Goal: Task Accomplishment & Management: Manage account settings

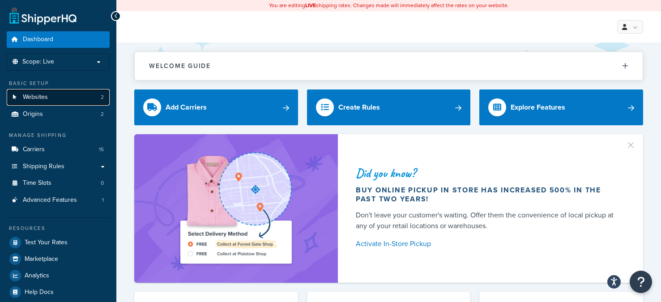
click at [63, 90] on link "Websites 2" at bounding box center [58, 97] width 103 height 17
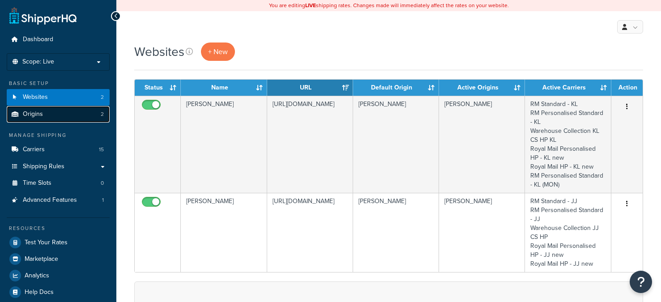
click at [64, 109] on link "Origins 2" at bounding box center [58, 114] width 103 height 17
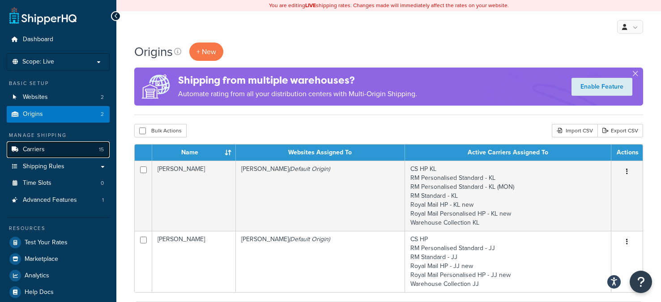
click at [58, 148] on link "Carriers 15" at bounding box center [58, 149] width 103 height 17
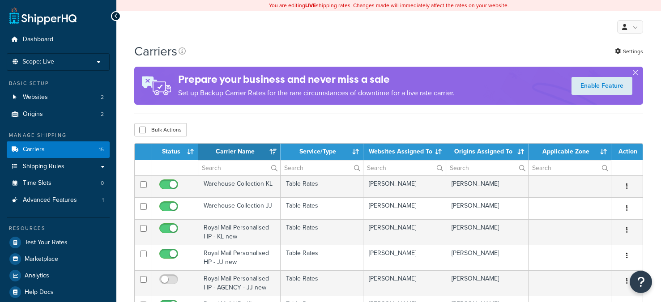
select select "15"
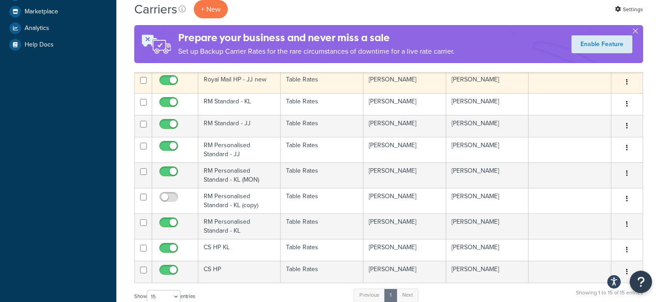
scroll to position [261, 0]
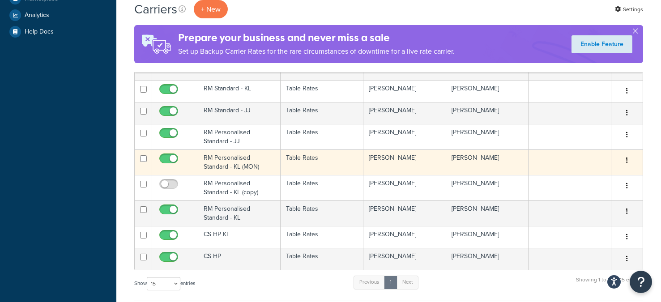
click at [248, 157] on td "RM Personalised Standard - KL (MON)" at bounding box center [239, 163] width 82 height 26
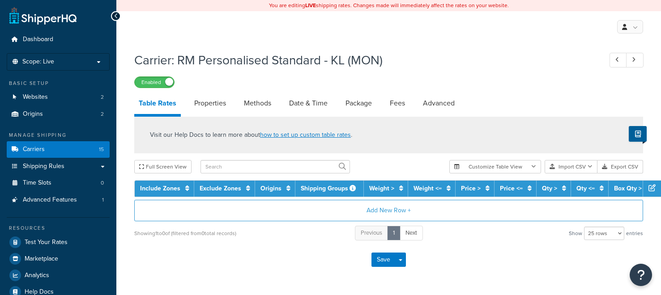
select select "25"
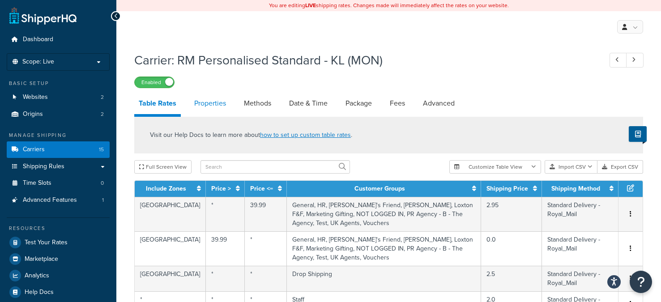
click at [197, 105] on link "Properties" at bounding box center [210, 103] width 41 height 21
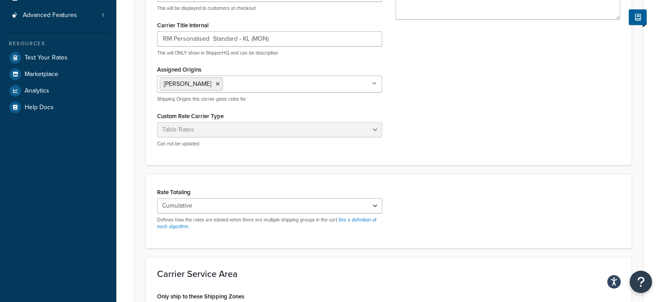
scroll to position [14, 0]
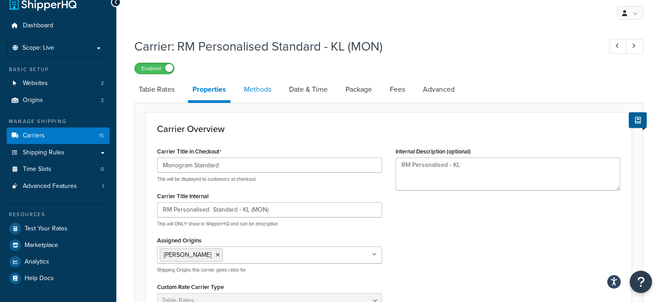
click at [258, 97] on link "Methods" at bounding box center [257, 89] width 36 height 21
select select "25"
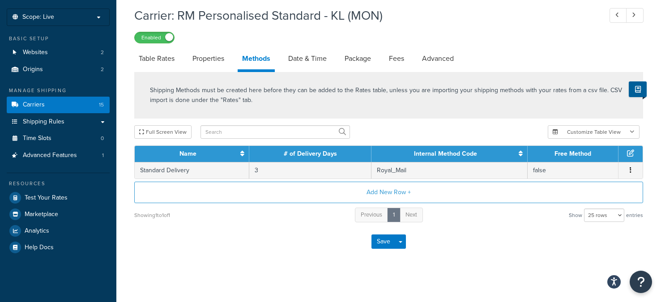
scroll to position [46, 0]
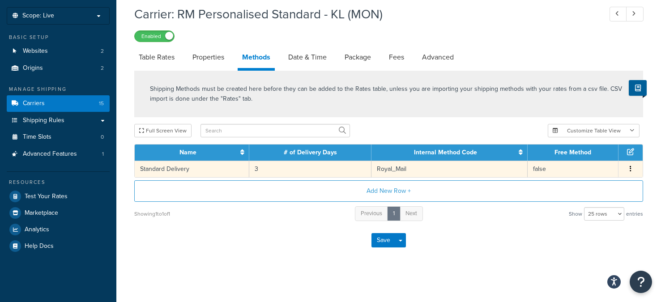
click at [631, 169] on button "button" at bounding box center [630, 169] width 7 height 10
click at [604, 160] on div "Edit" at bounding box center [585, 160] width 64 height 18
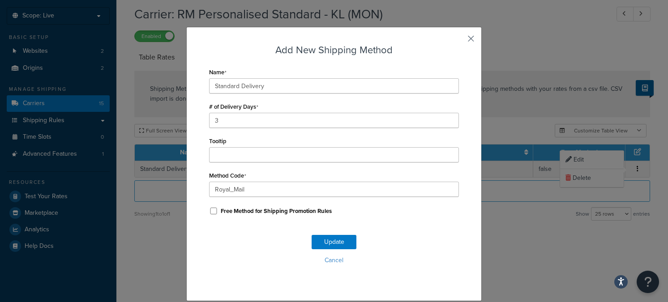
click at [459, 41] on button "button" at bounding box center [458, 42] width 2 height 2
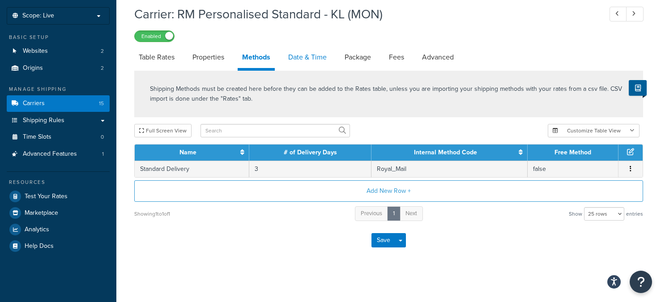
click at [320, 56] on link "Date & Time" at bounding box center [307, 57] width 47 height 21
select select "MMMd"
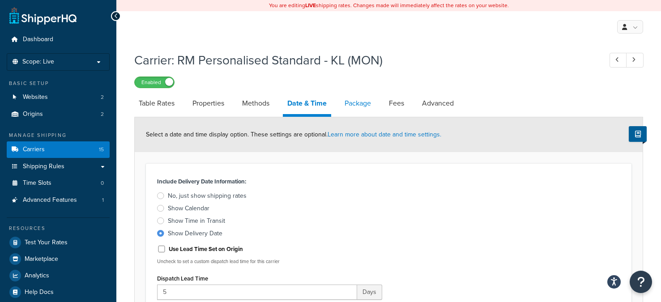
click at [370, 109] on link "Package" at bounding box center [357, 103] width 35 height 21
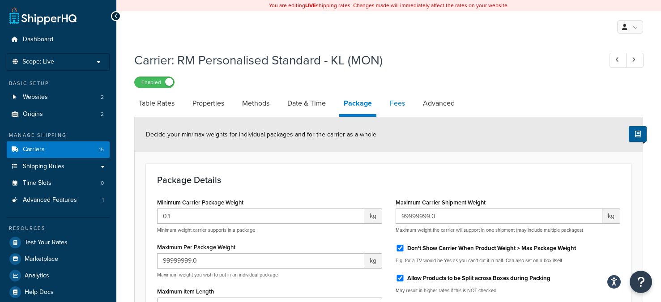
click at [407, 111] on link "Fees" at bounding box center [397, 103] width 24 height 21
select select "AFTER"
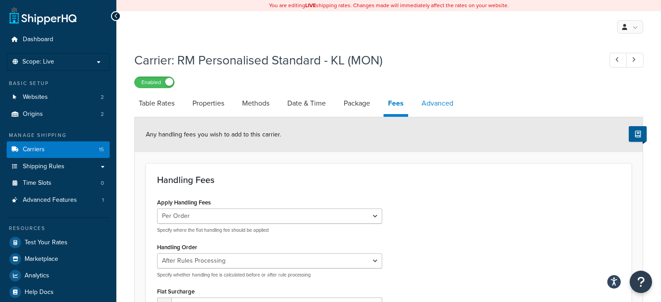
click at [438, 105] on link "Advanced" at bounding box center [437, 103] width 41 height 21
select select "false"
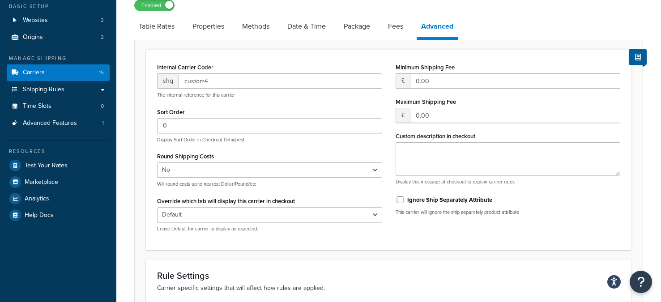
scroll to position [68, 0]
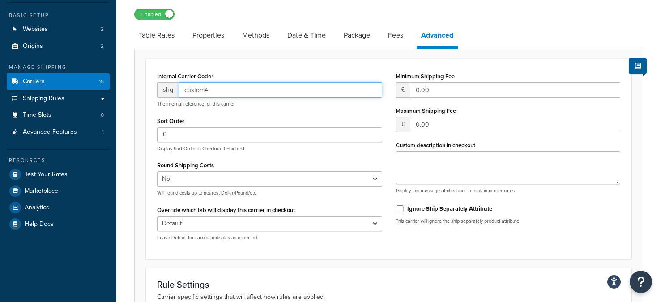
click at [257, 90] on input "custom4" at bounding box center [281, 89] width 204 height 15
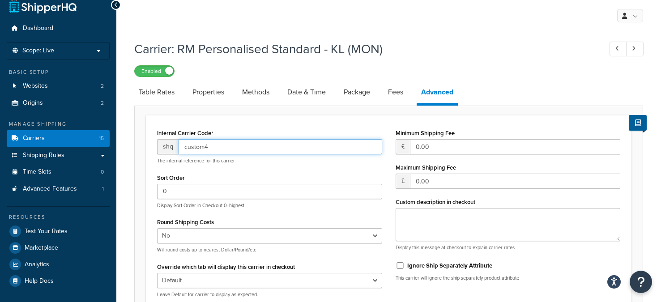
scroll to position [0, 0]
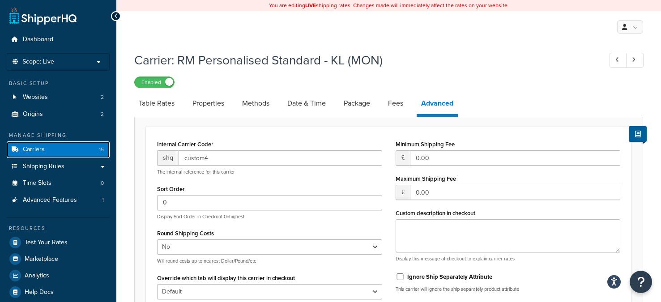
click at [69, 146] on link "Carriers 15" at bounding box center [58, 149] width 103 height 17
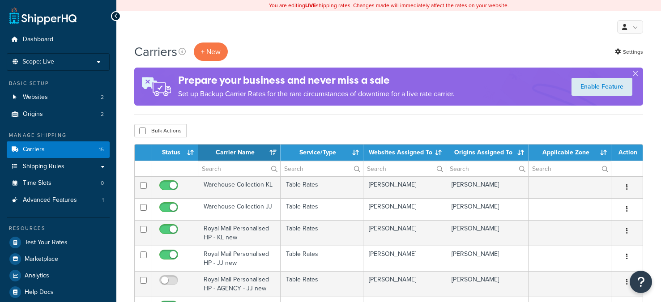
select select "15"
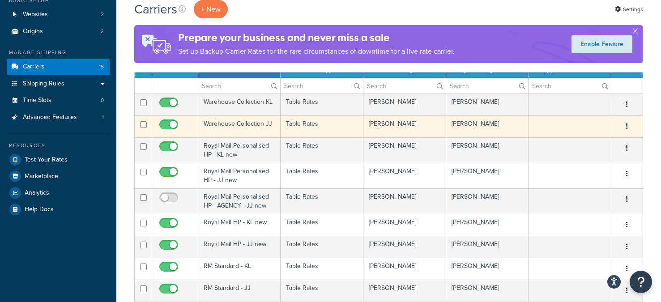
scroll to position [83, 0]
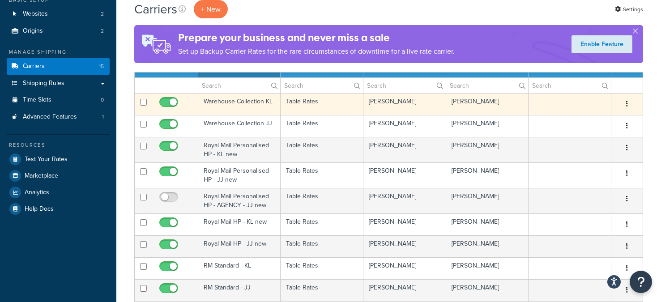
click at [250, 101] on td "Warehouse Collection KL" at bounding box center [239, 104] width 82 height 22
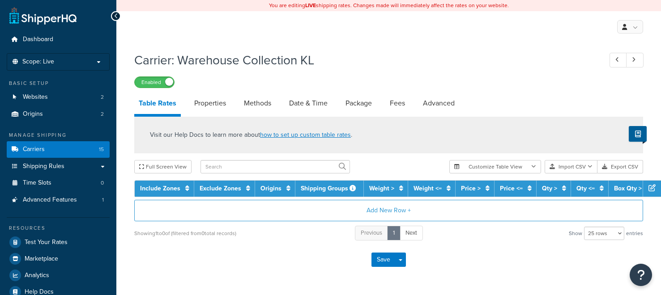
select select "25"
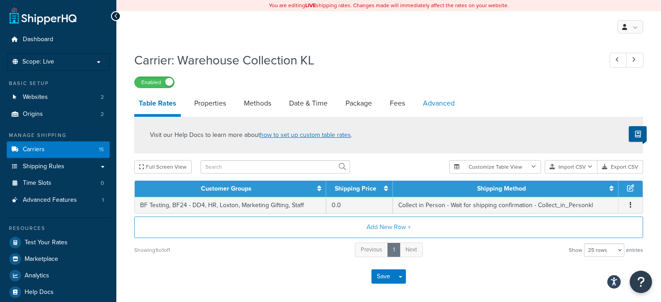
click at [453, 105] on link "Advanced" at bounding box center [439, 103] width 41 height 21
select select "false"
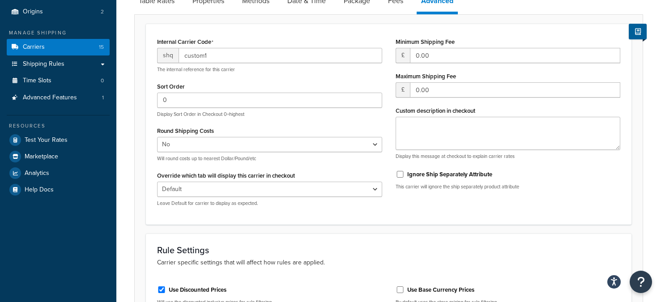
scroll to position [2, 0]
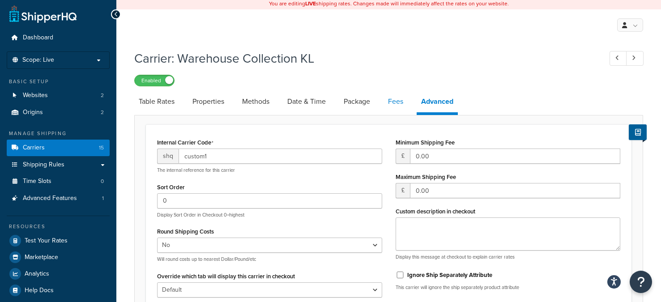
click at [407, 103] on link "Fees" at bounding box center [396, 101] width 24 height 21
select select "AFTER"
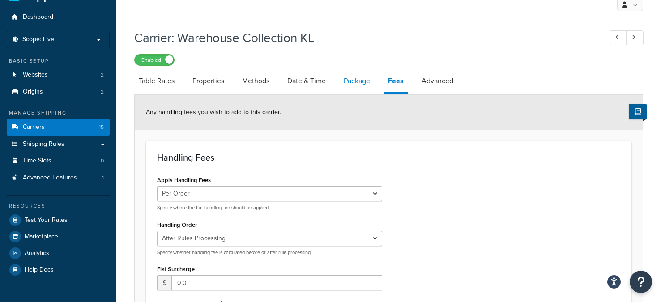
click at [363, 73] on link "Package" at bounding box center [356, 80] width 35 height 21
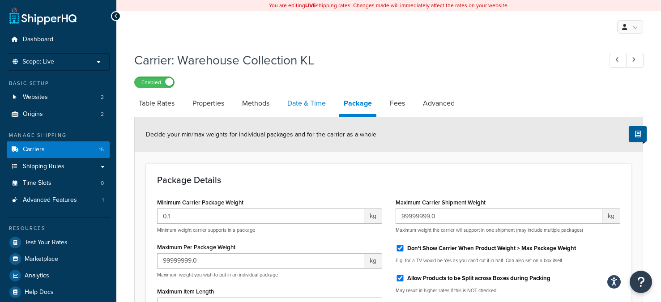
click at [314, 113] on link "Date & Time" at bounding box center [306, 103] width 47 height 21
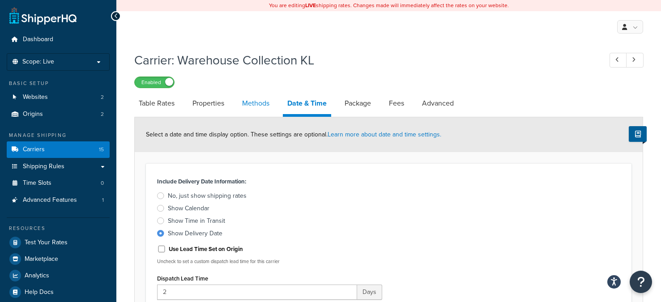
click at [255, 107] on link "Methods" at bounding box center [256, 103] width 36 height 21
select select "25"
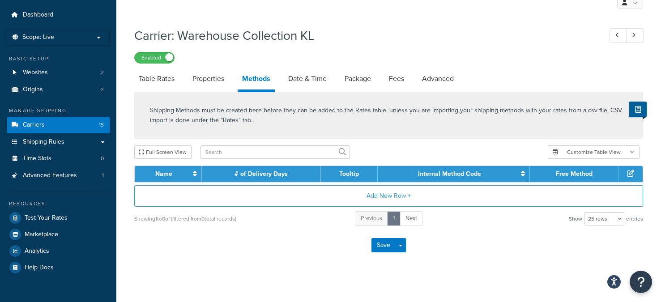
scroll to position [31, 0]
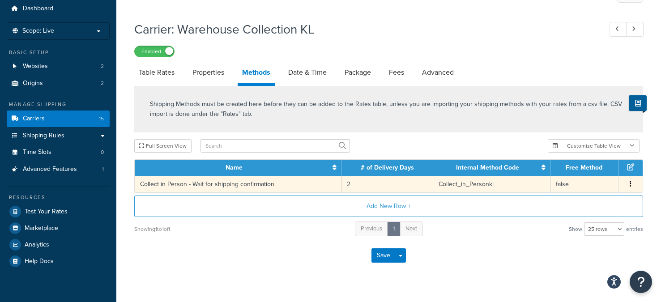
click at [522, 187] on td "Collect_in_Personkl" at bounding box center [491, 184] width 117 height 17
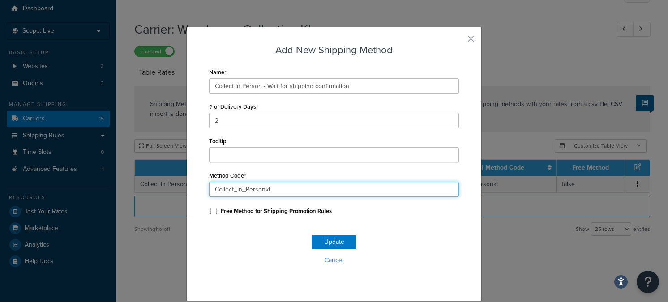
drag, startPoint x: 276, startPoint y: 188, endPoint x: 188, endPoint y: 188, distance: 88.2
click at [188, 188] on div "Add New Shipping Method Name Collect in Person - Wait for shipping confirmation…" at bounding box center [333, 164] width 295 height 274
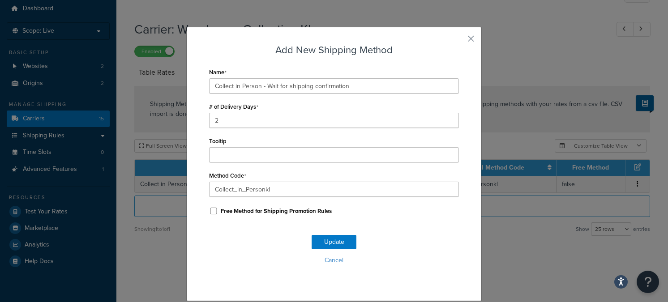
click at [472, 38] on div "Add New Shipping Method Name Collect in Person - Wait for shipping confirmation…" at bounding box center [333, 164] width 295 height 274
click at [471, 38] on div "Add New Shipping Method Name Collect in Person - Wait for shipping confirmation…" at bounding box center [333, 164] width 295 height 274
click at [459, 41] on button "button" at bounding box center [458, 42] width 2 height 2
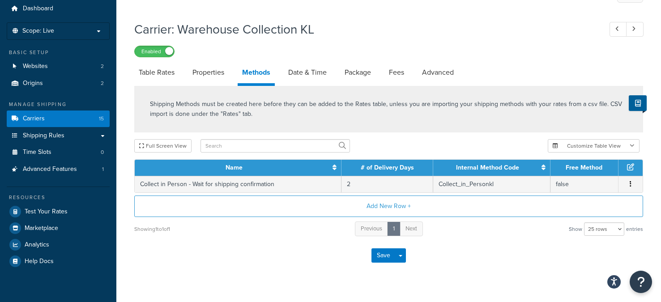
click at [469, 40] on div "Carrier: Warehouse Collection KL Enabled" at bounding box center [388, 36] width 509 height 41
click at [453, 72] on link "Advanced" at bounding box center [438, 72] width 41 height 21
select select "false"
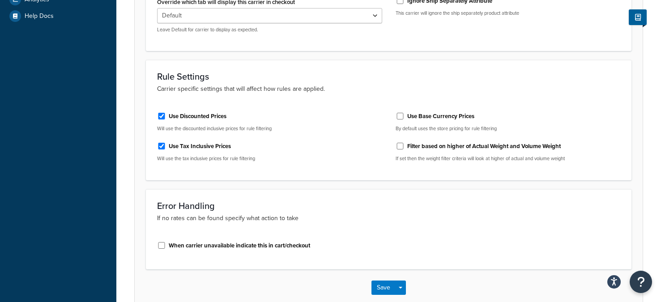
scroll to position [51, 0]
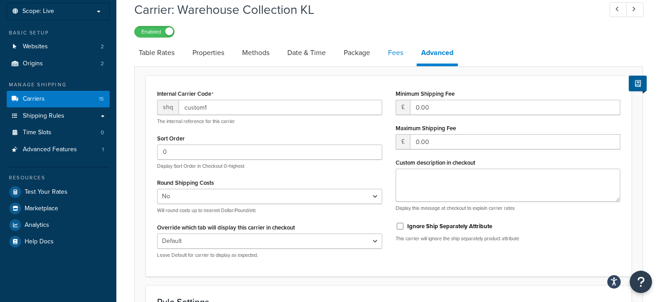
click at [401, 56] on link "Fees" at bounding box center [396, 52] width 24 height 21
select select "AFTER"
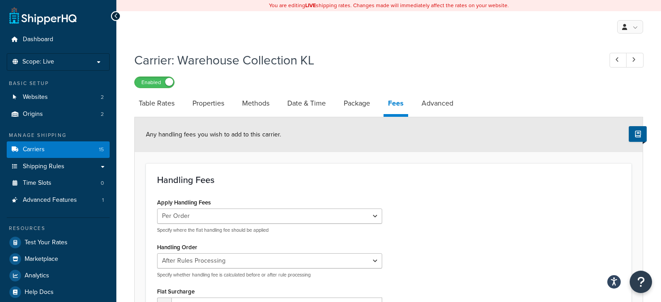
click at [279, 103] on li "Methods" at bounding box center [260, 103] width 45 height 21
click at [256, 104] on link "Methods" at bounding box center [256, 103] width 36 height 21
select select "25"
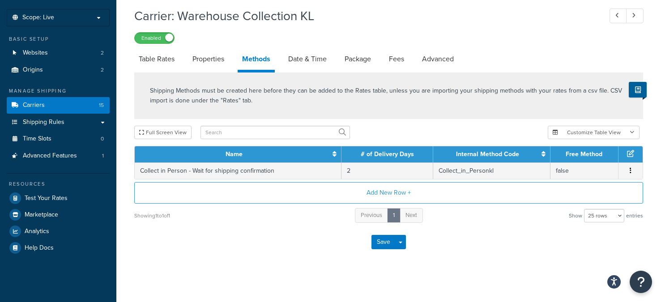
scroll to position [46, 0]
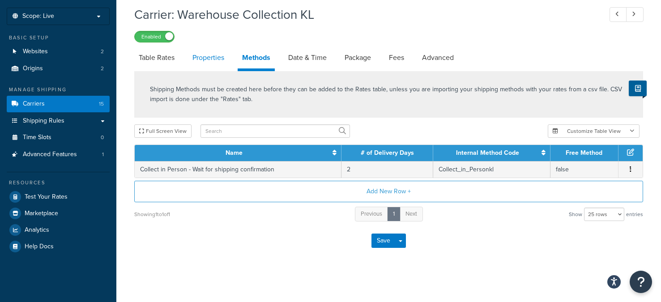
click at [199, 59] on link "Properties" at bounding box center [208, 57] width 41 height 21
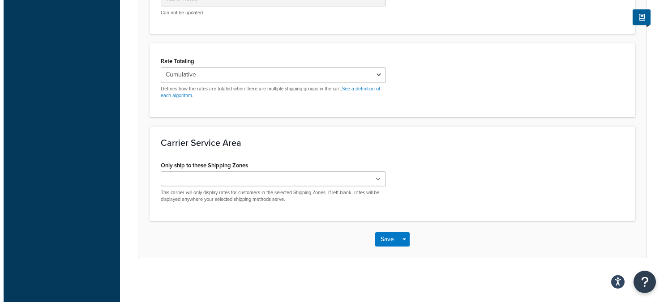
scroll to position [9, 0]
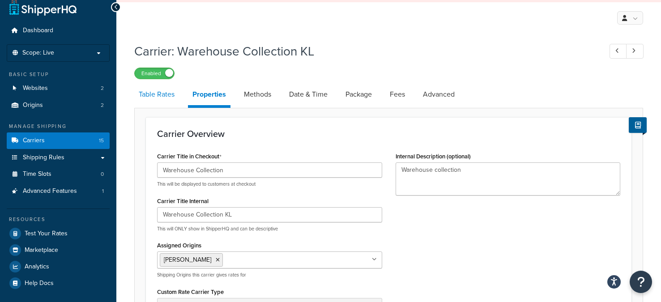
click at [175, 99] on link "Table Rates" at bounding box center [156, 94] width 45 height 21
select select "25"
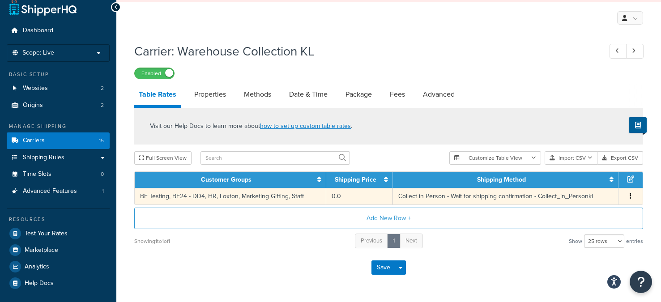
click at [579, 192] on td "Collect in Person - Wait for shipping confirmation - Collect_in_Personkl" at bounding box center [506, 196] width 226 height 17
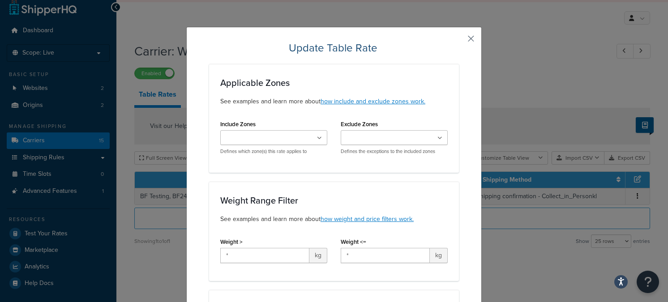
click at [459, 41] on button "button" at bounding box center [458, 42] width 2 height 2
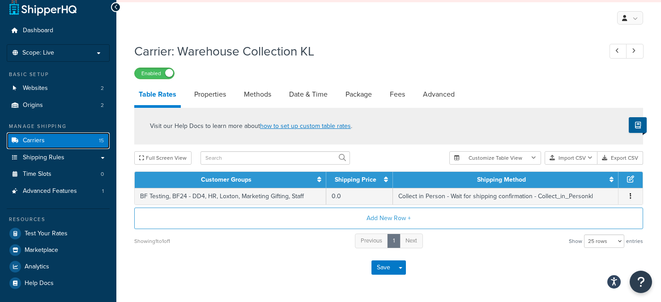
click at [64, 142] on link "Carriers 15" at bounding box center [58, 140] width 103 height 17
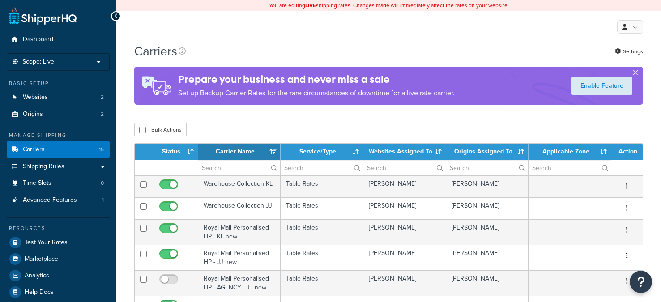
select select "15"
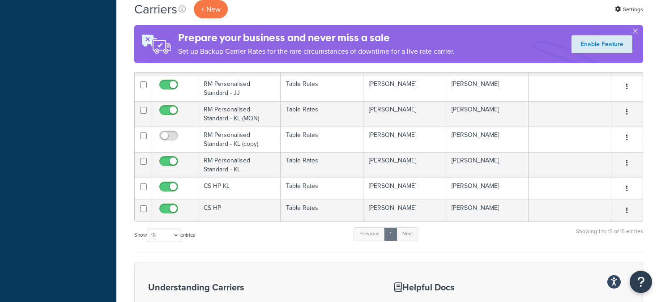
scroll to position [301, 0]
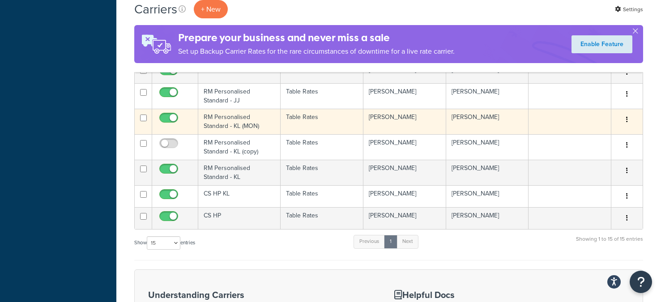
click at [250, 126] on td "RM Personalised Standard - KL (MON)" at bounding box center [239, 122] width 82 height 26
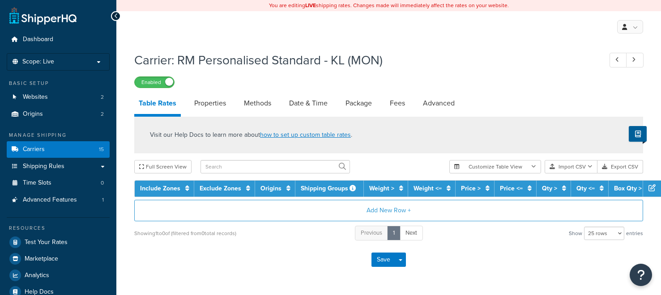
select select "25"
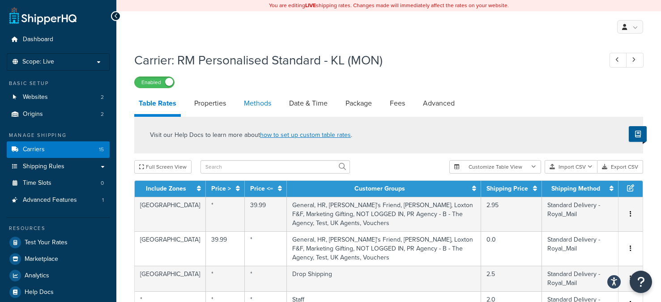
click at [253, 103] on link "Methods" at bounding box center [257, 103] width 36 height 21
select select "25"
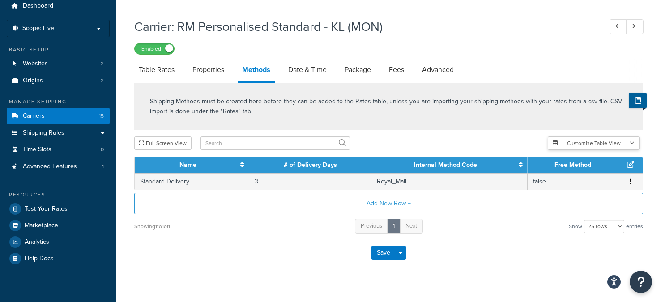
scroll to position [47, 0]
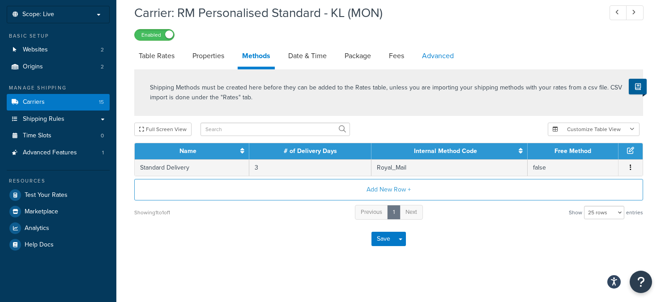
click at [432, 59] on link "Advanced" at bounding box center [438, 55] width 41 height 21
select select "false"
